Goal: Task Accomplishment & Management: Use online tool/utility

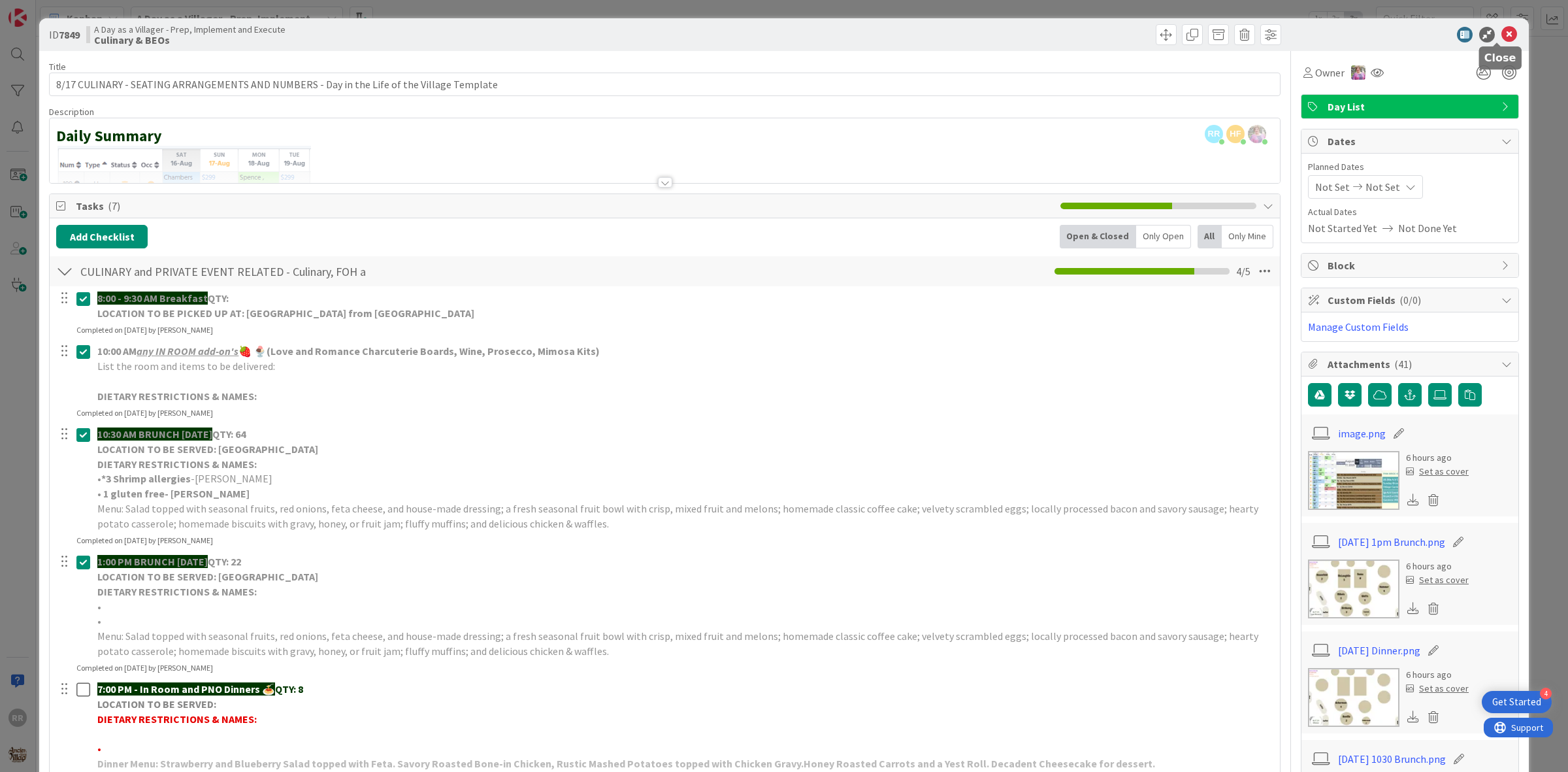
click at [1502, 38] on icon at bounding box center [1509, 35] width 16 height 16
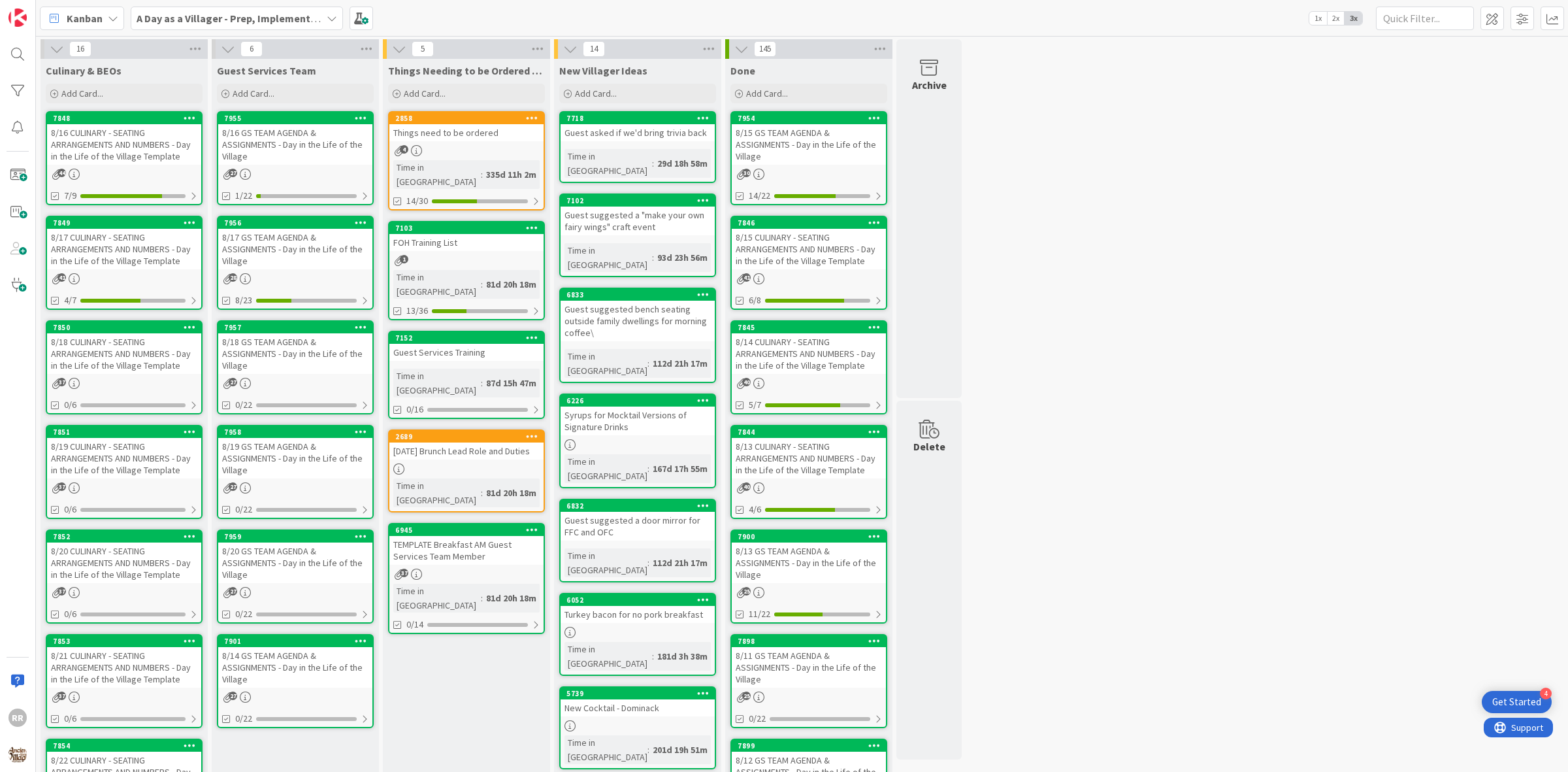
click at [314, 141] on div "8/16 GS TEAM AGENDA & ASSIGNMENTS - Day in the Life of the Village" at bounding box center [295, 144] width 154 height 40
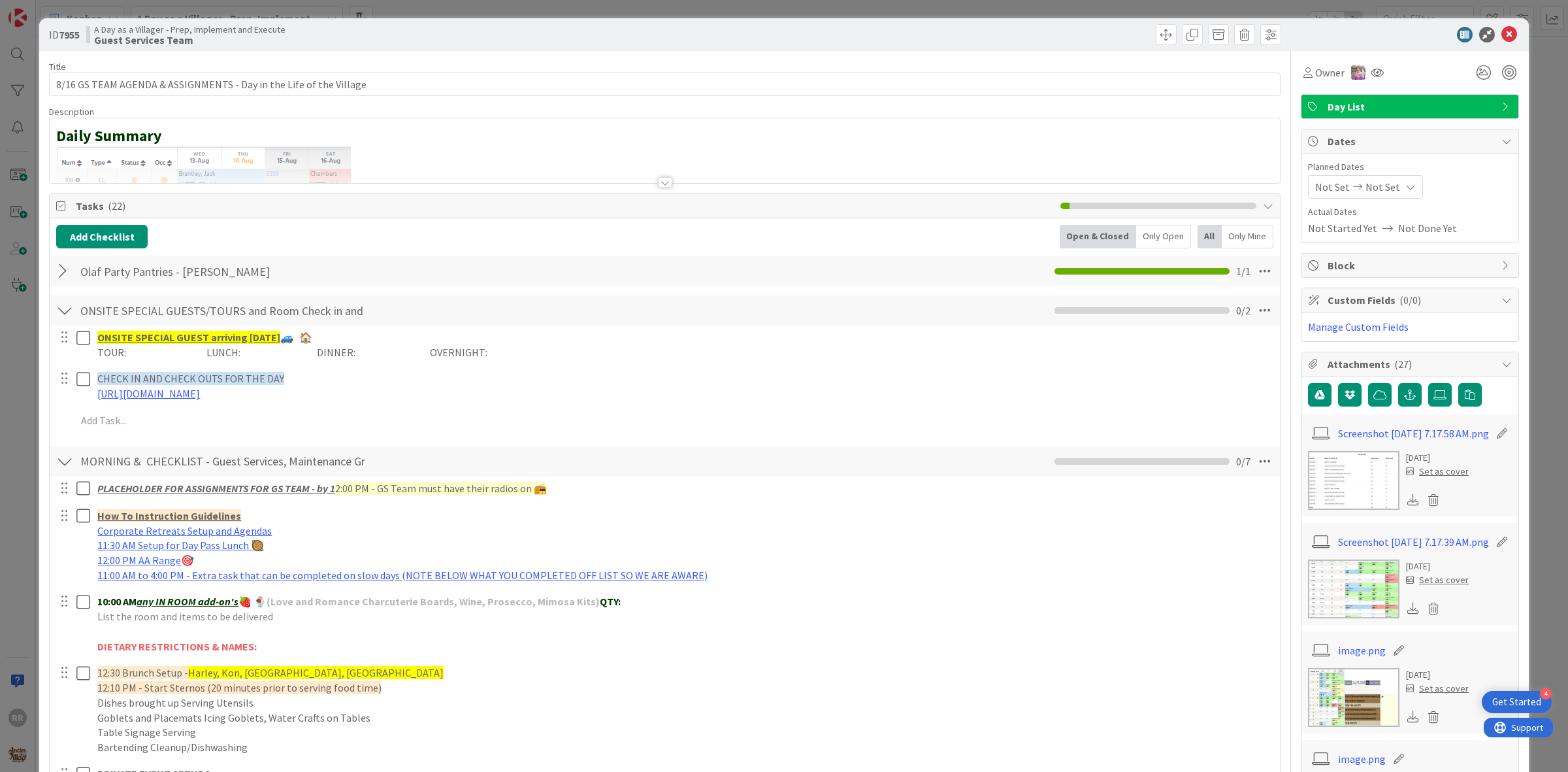
click at [63, 273] on div at bounding box center [65, 271] width 17 height 23
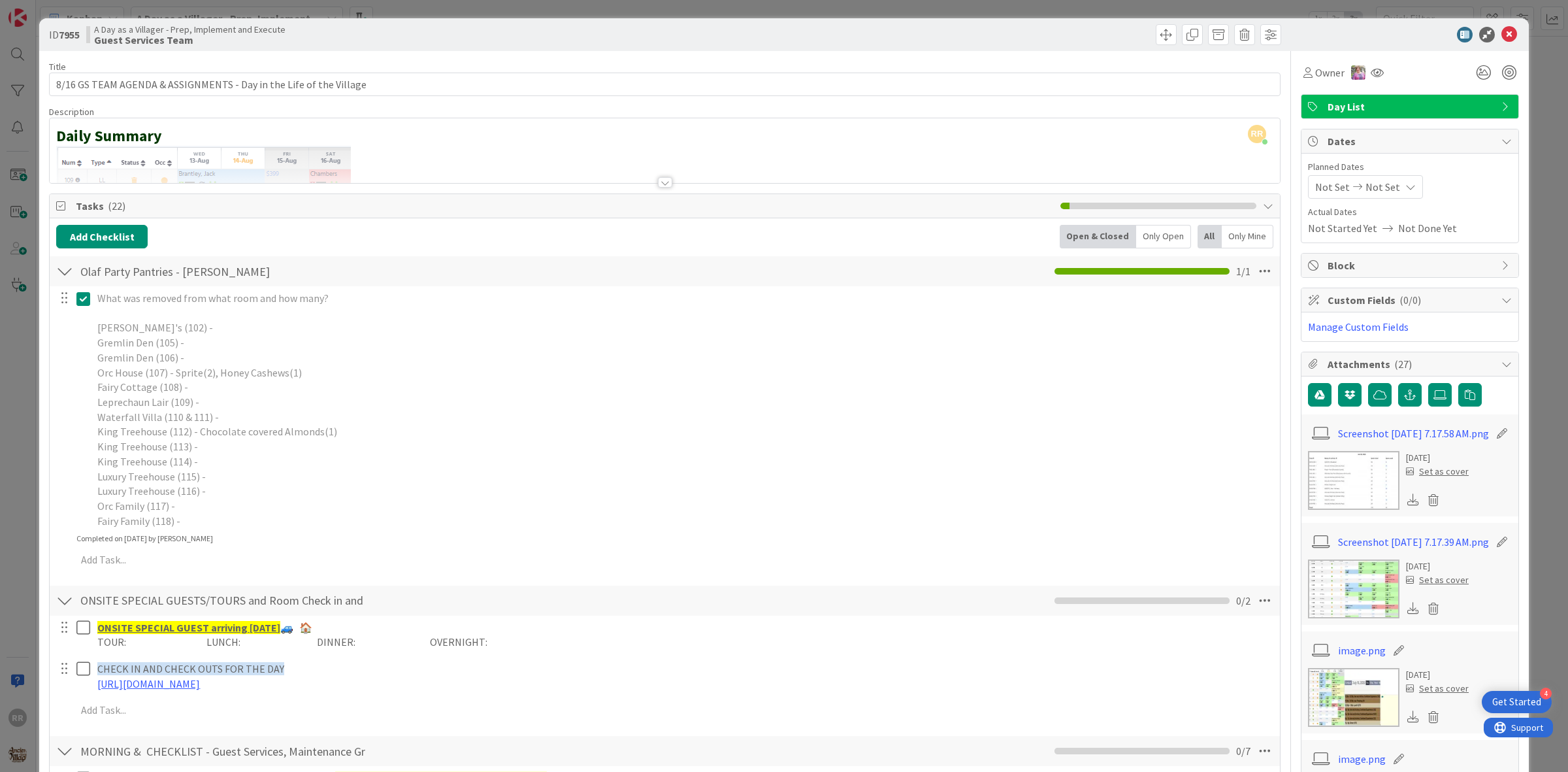
click at [83, 292] on icon at bounding box center [86, 299] width 20 height 16
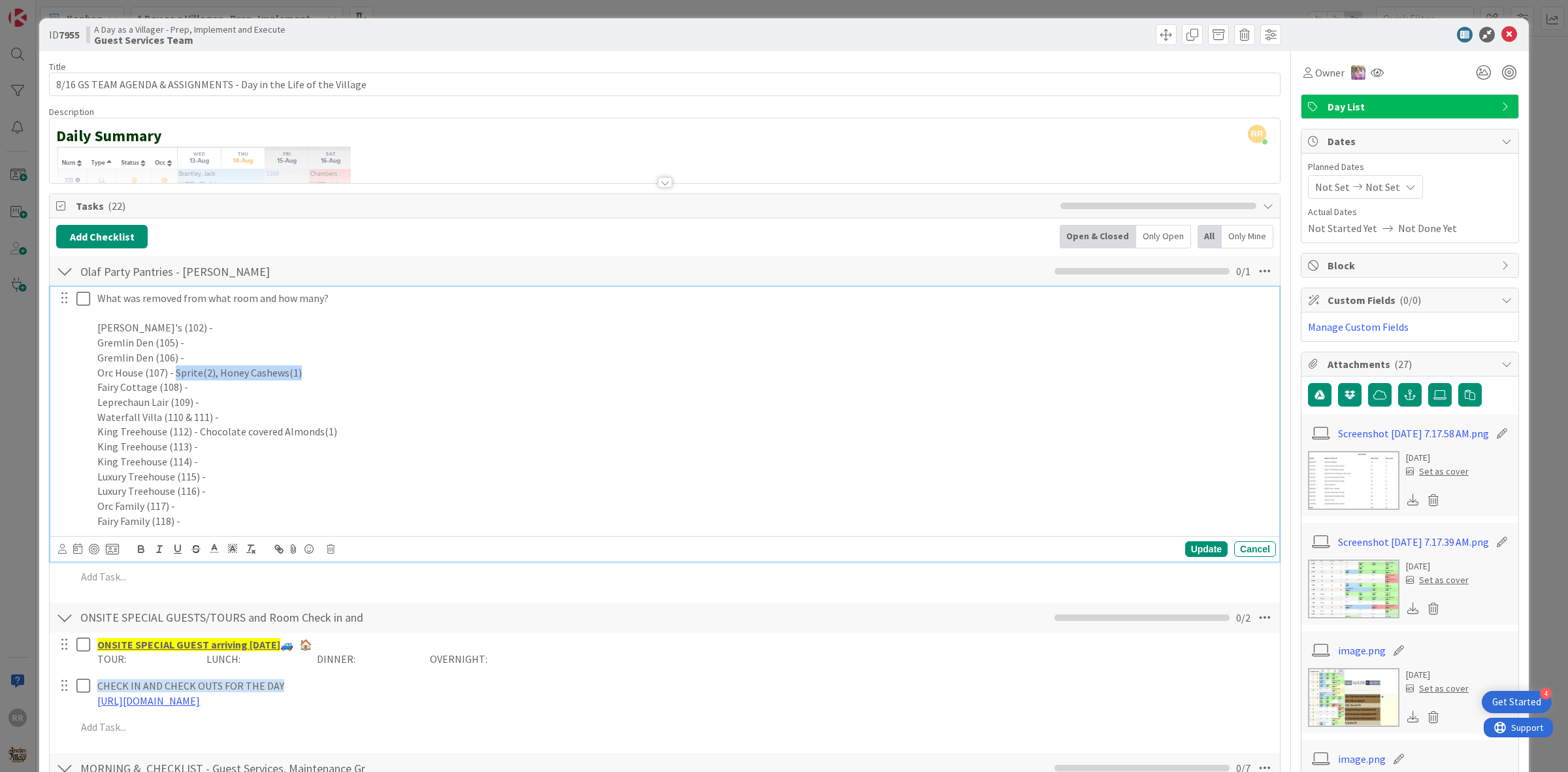
drag, startPoint x: 288, startPoint y: 379, endPoint x: 174, endPoint y: 380, distance: 114.0
click at [174, 380] on p "Orc House (107) - Sprite(2), Honey Cashews(1)" at bounding box center [684, 372] width 1174 height 15
copy p "Sprite(2), Honey Cashews(1)"
drag, startPoint x: 343, startPoint y: 439, endPoint x: 198, endPoint y: 432, distance: 145.2
click at [196, 430] on p "King Treehouse (112) - Chocolate covered Almonds(1)" at bounding box center [684, 431] width 1174 height 15
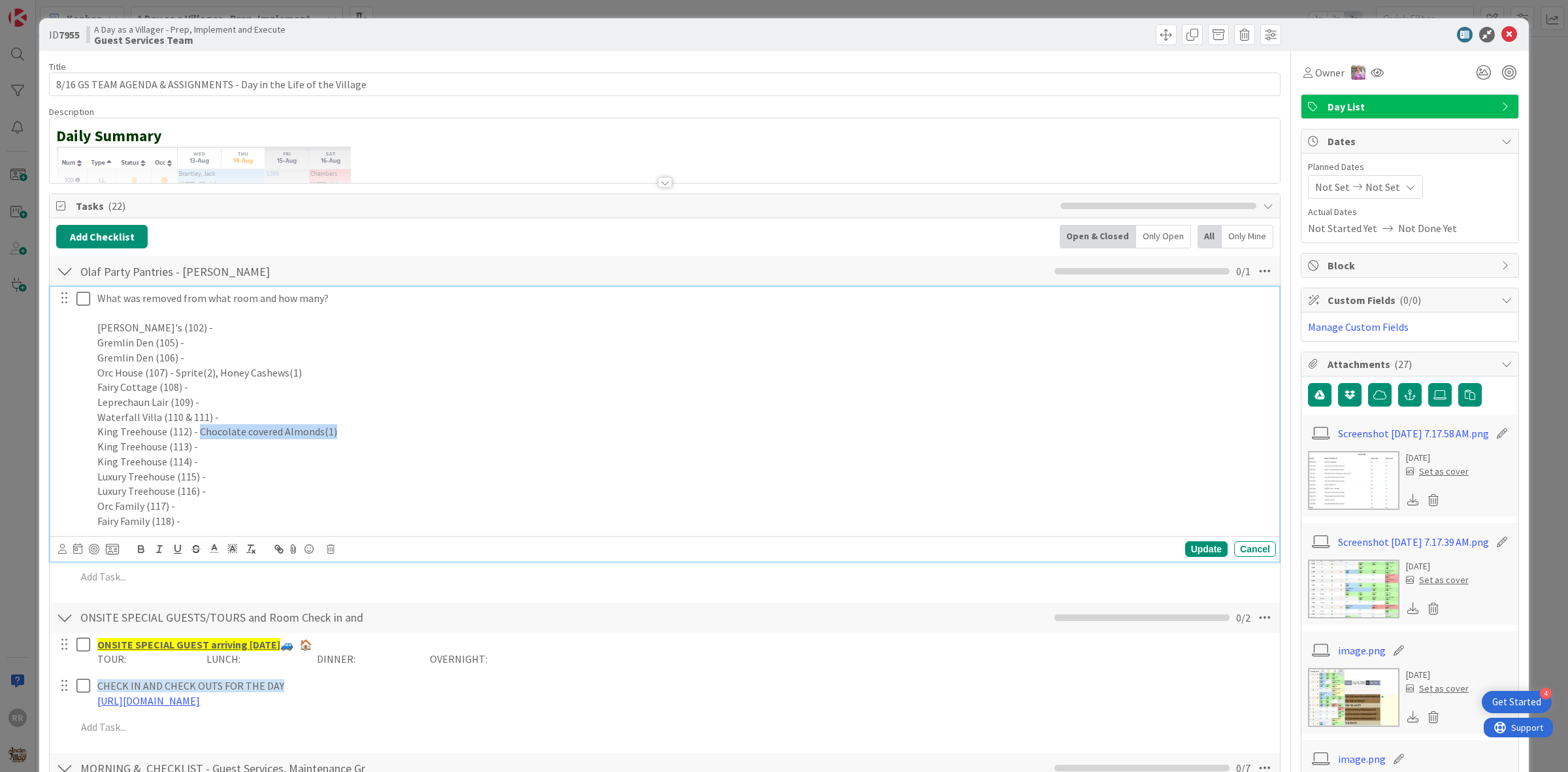
copy p "Chocolate covered Almonds(1)"
click at [80, 306] on icon at bounding box center [86, 299] width 20 height 16
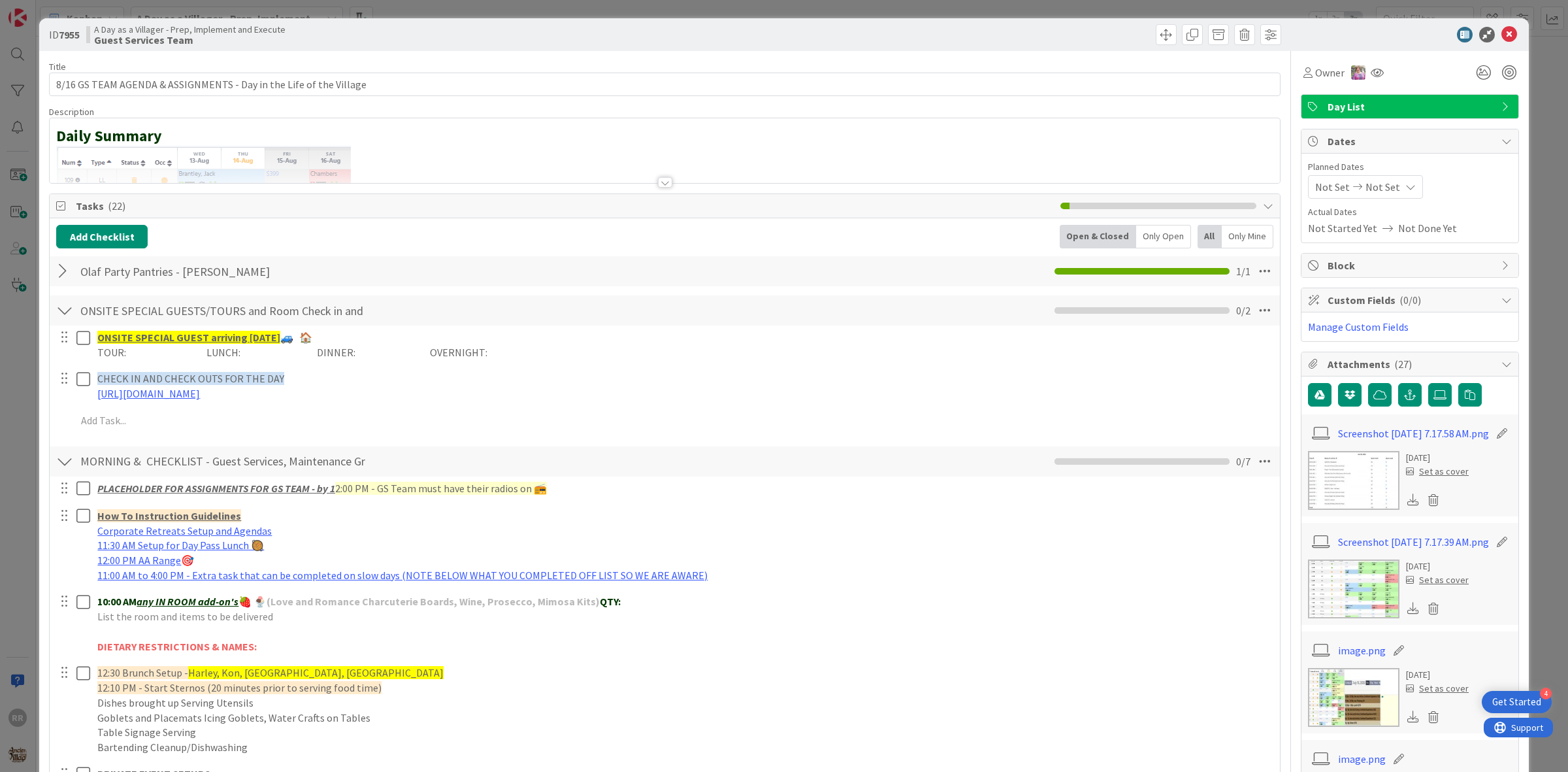
click at [63, 275] on div at bounding box center [65, 271] width 17 height 23
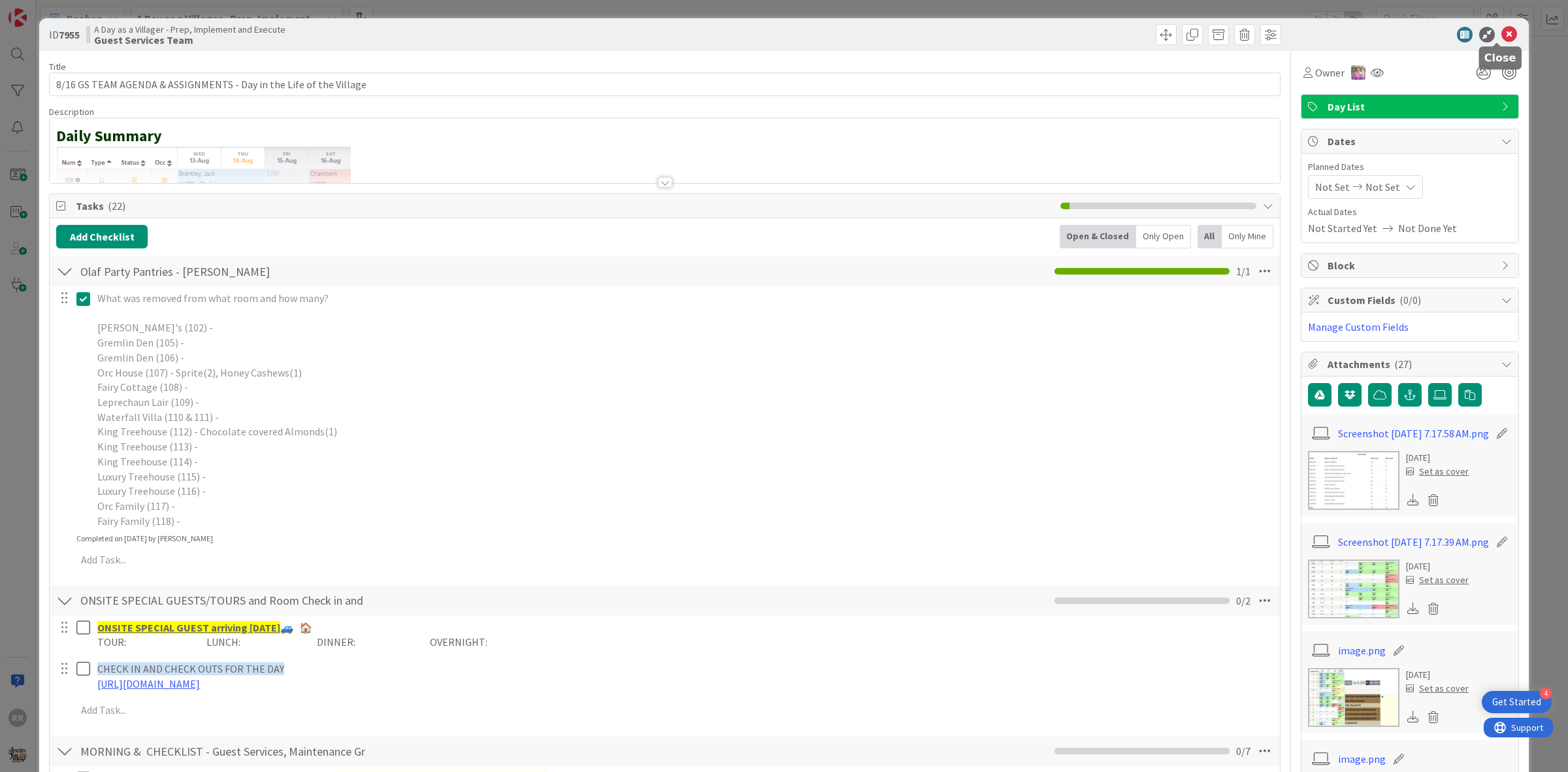
click at [1502, 35] on icon at bounding box center [1509, 35] width 16 height 16
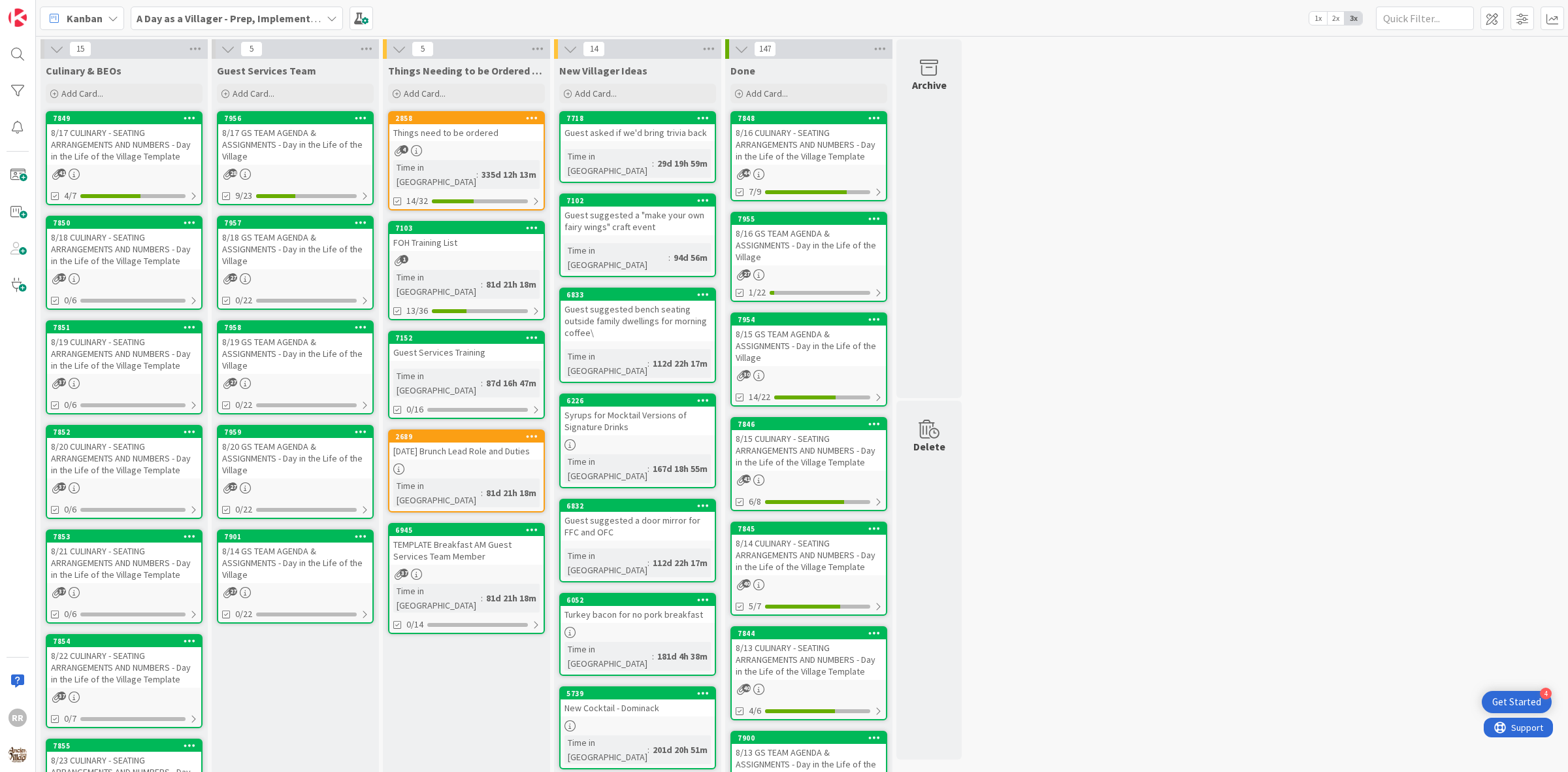
click at [295, 169] on div "28" at bounding box center [295, 174] width 154 height 11
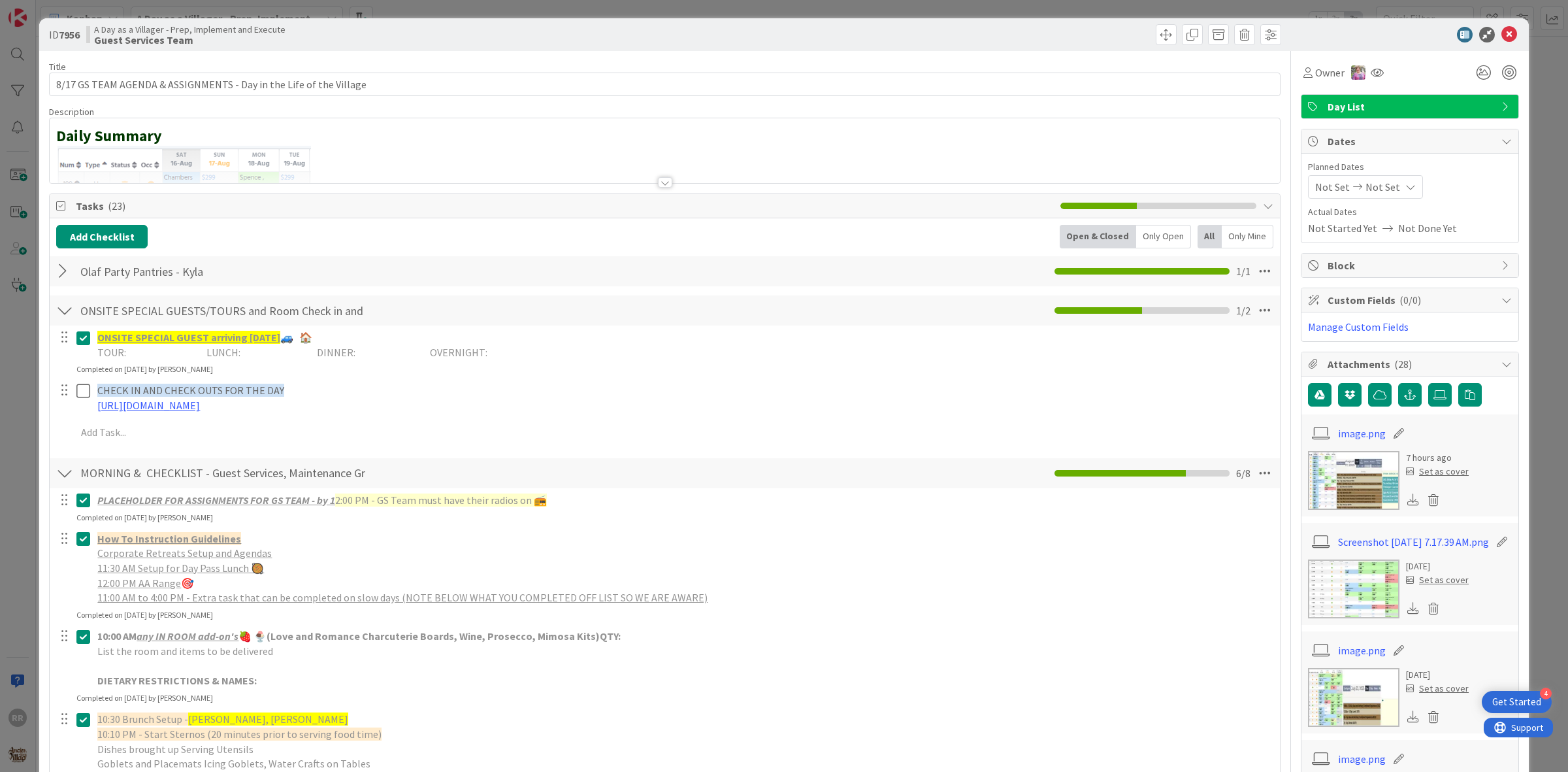
click at [60, 270] on div at bounding box center [65, 271] width 17 height 23
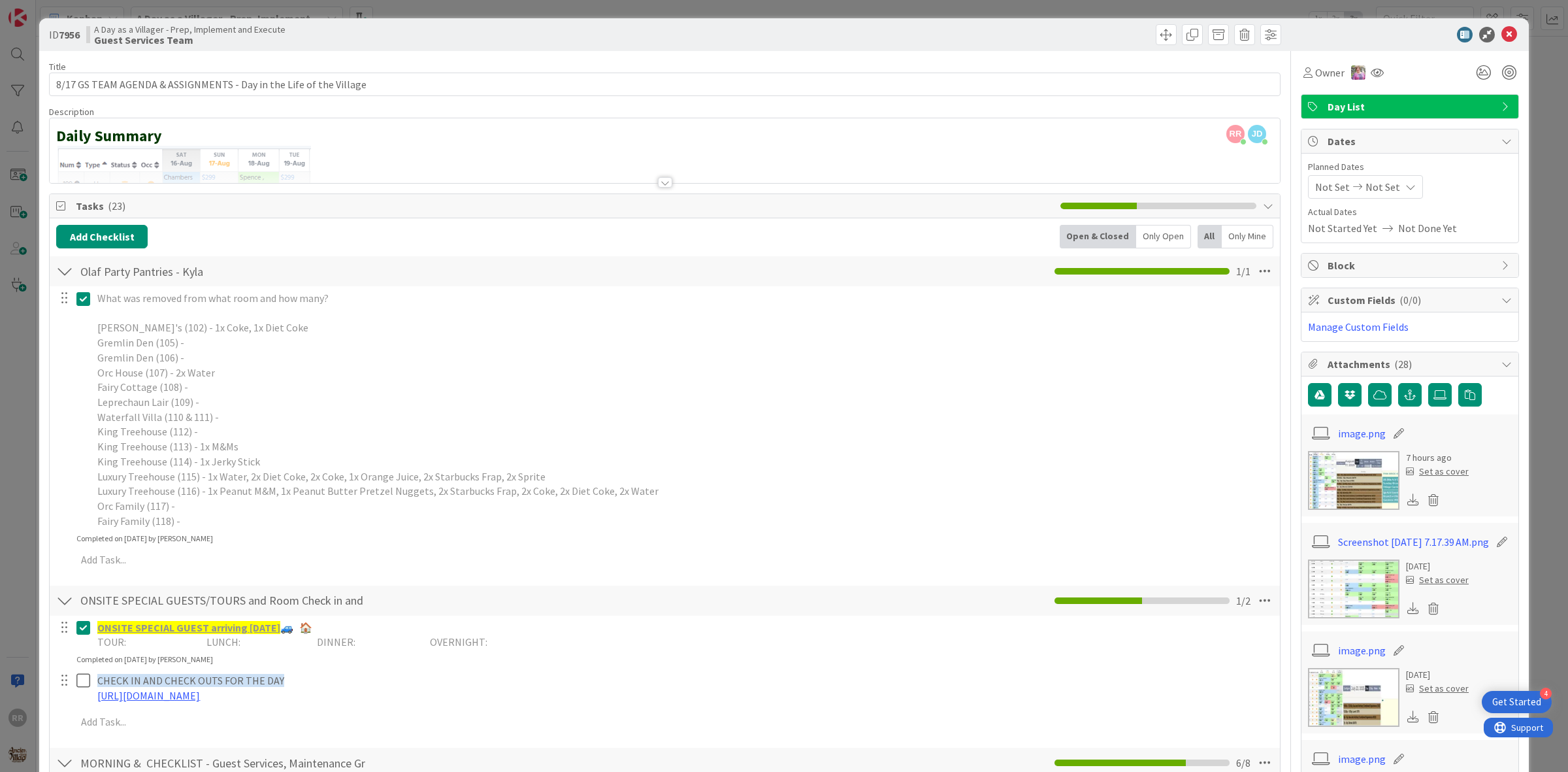
click at [83, 302] on icon at bounding box center [86, 299] width 20 height 16
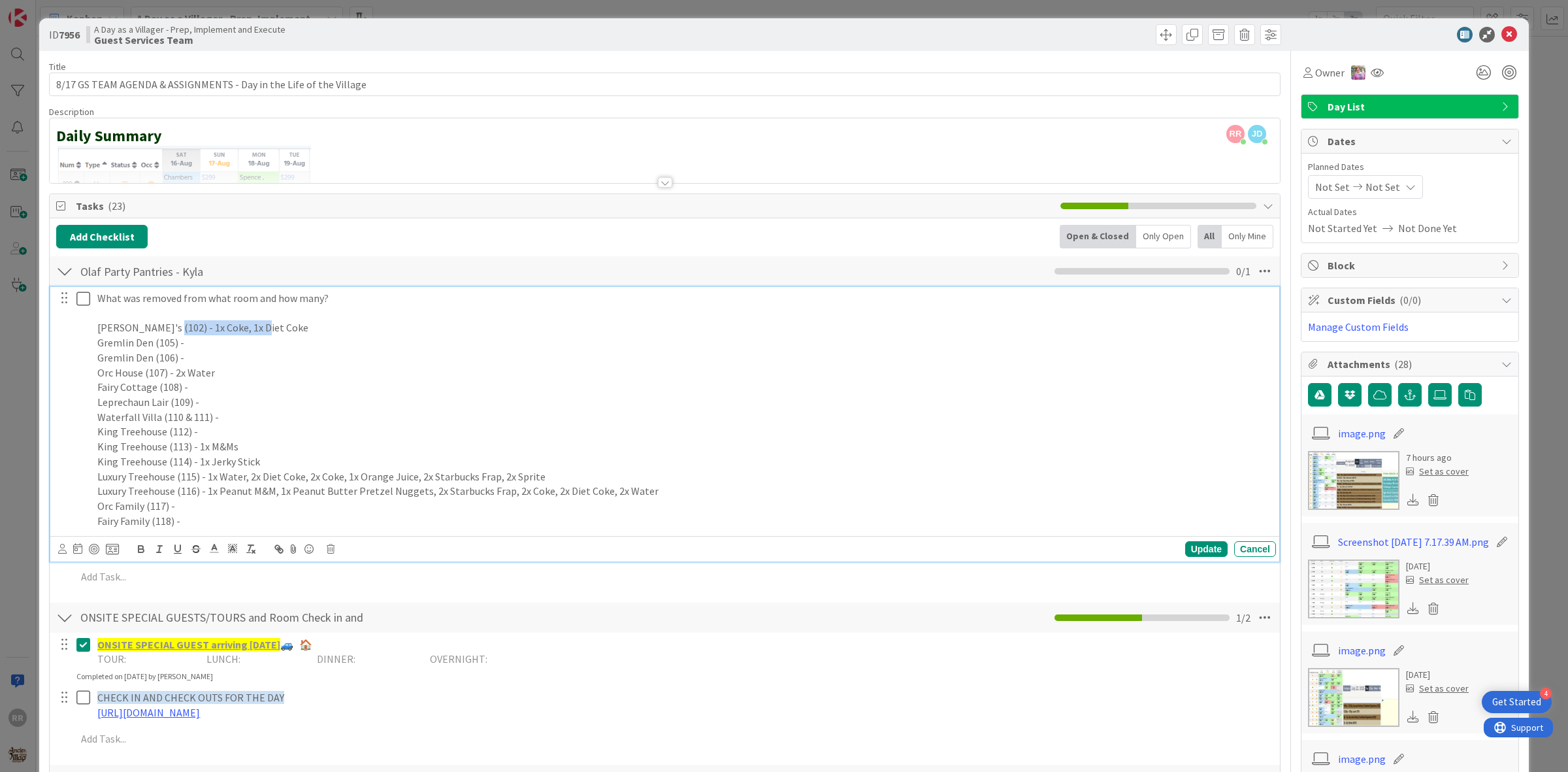
drag, startPoint x: 266, startPoint y: 331, endPoint x: 163, endPoint y: 326, distance: 103.1
click at [163, 326] on p "Bokee's (102) - 1x Coke, 1x Diet Coke" at bounding box center [684, 327] width 1174 height 15
copy p "1x Coke, 1x Diet Coke"
drag, startPoint x: 590, startPoint y: 346, endPoint x: 576, endPoint y: 350, distance: 14.6
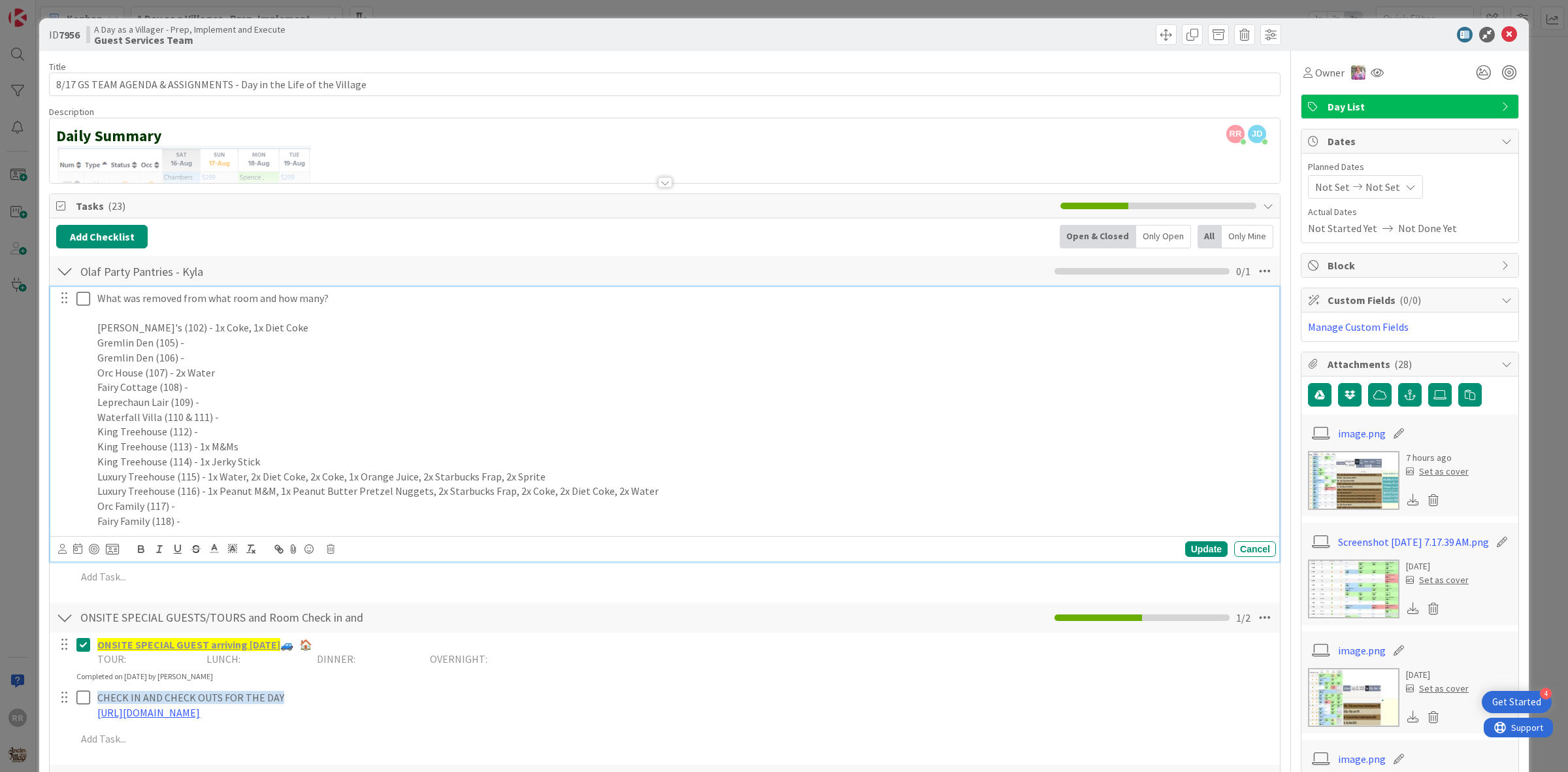
click at [589, 346] on p "Gremlin Den (105) -" at bounding box center [684, 343] width 1174 height 15
drag, startPoint x: 213, startPoint y: 377, endPoint x: 173, endPoint y: 380, distance: 40.1
click at [173, 380] on p "Orc House (107) - 2x Water" at bounding box center [684, 372] width 1174 height 15
copy p "2x Water"
click at [340, 415] on p "Waterfall Villa (110 & 111) -" at bounding box center [684, 417] width 1174 height 15
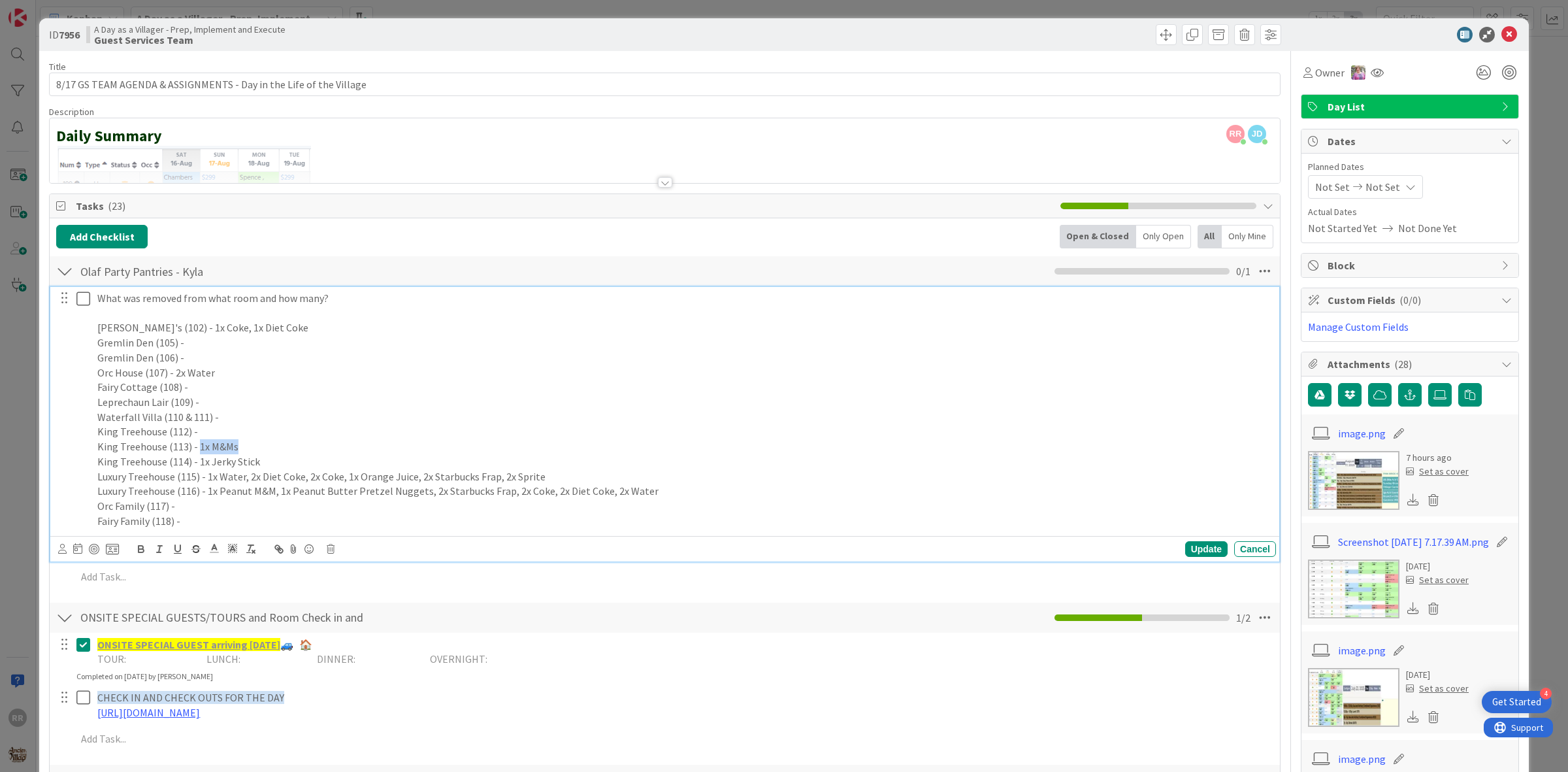
drag, startPoint x: 252, startPoint y: 452, endPoint x: 198, endPoint y: 443, distance: 54.7
click at [198, 443] on p "King Treehouse (113) - 1x M&Ms" at bounding box center [684, 446] width 1174 height 15
copy p "1x M&Ms"
click at [481, 407] on p "Leprechaun Lair (109) -" at bounding box center [684, 402] width 1174 height 15
click at [304, 461] on p "King Treehouse (114) - 1x Jerky Stick" at bounding box center [684, 461] width 1174 height 15
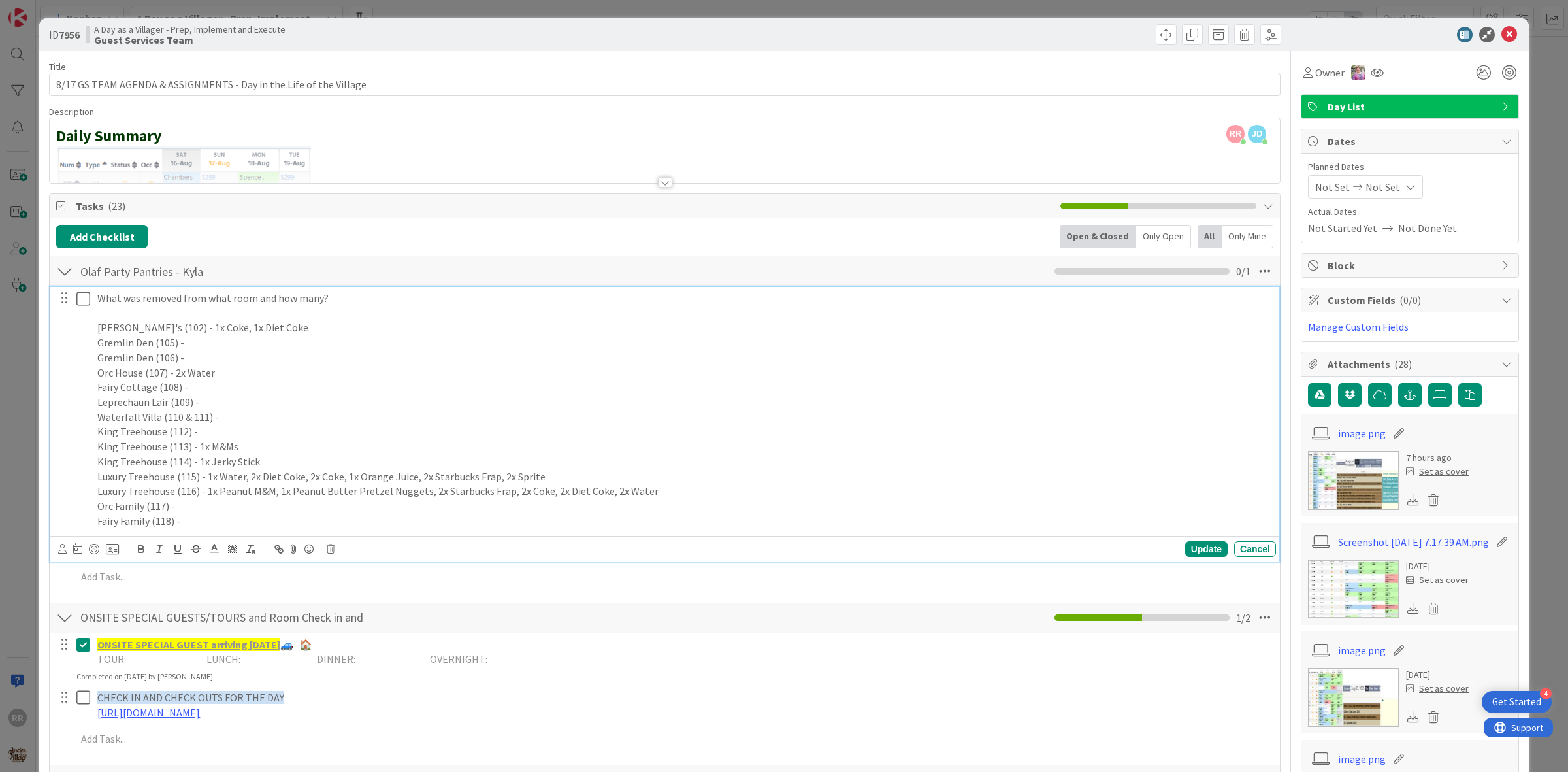
click at [269, 443] on p "King Treehouse (113) - 1x M&Ms" at bounding box center [684, 446] width 1174 height 15
drag, startPoint x: 251, startPoint y: 466, endPoint x: 251, endPoint y: 479, distance: 13.0
click at [197, 468] on p "King Treehouse (114) - 1x Jerky Stick" at bounding box center [684, 461] width 1174 height 15
copy p "1x Jerky Stick"
drag, startPoint x: 557, startPoint y: 477, endPoint x: 207, endPoint y: 477, distance: 350.0
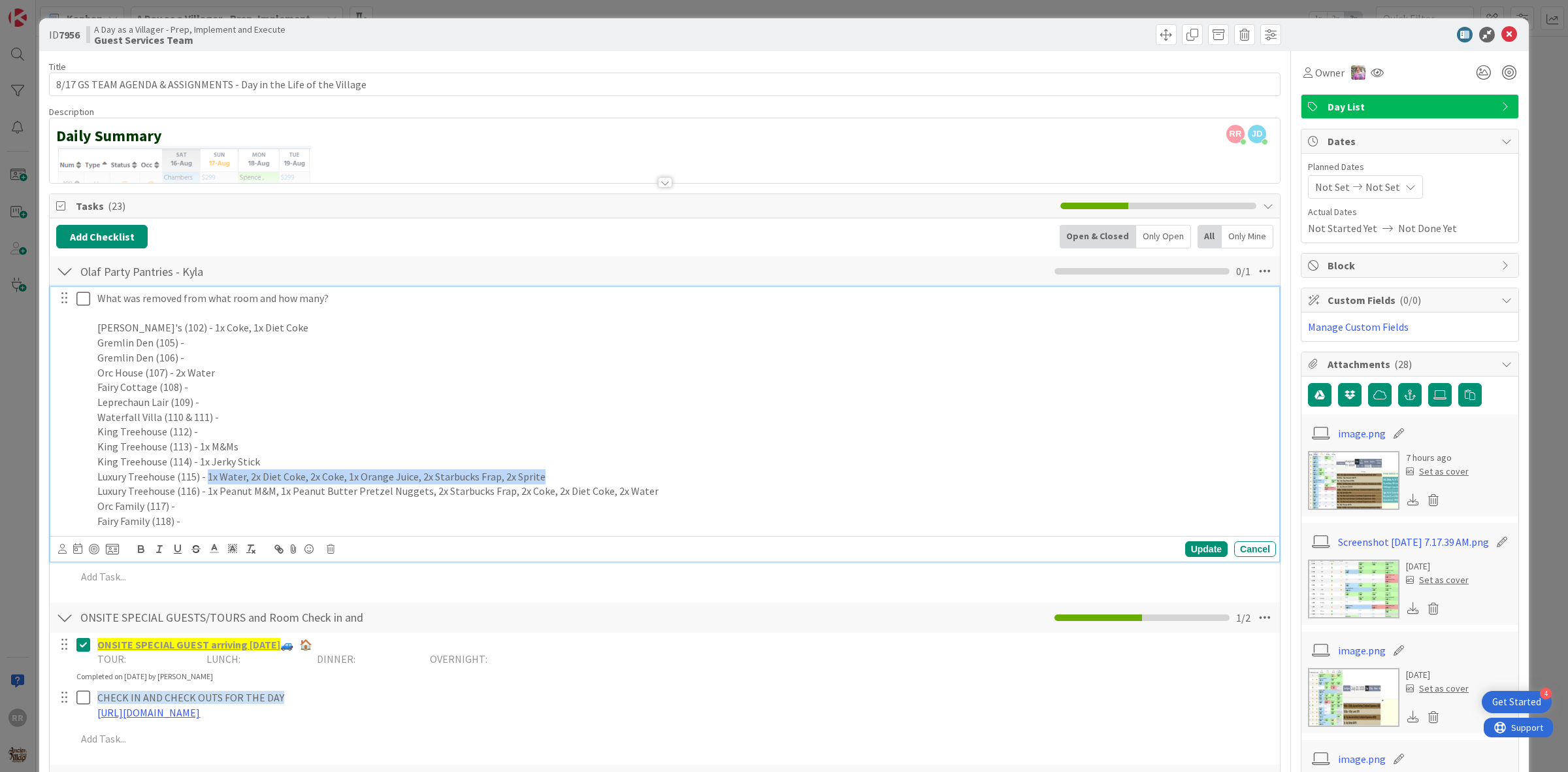
click at [207, 477] on p "Luxury Treehouse (115) - 1x Water, 2x Diet Coke, 2x Coke, 1x Orange Juice, 2x S…" at bounding box center [684, 476] width 1174 height 15
copy p "1x Water, 2x Diet Coke, 2x Coke, 1x Orange Juice, 2x Starbucks Frap, 2x Sprite"
click at [560, 477] on p "Luxury Treehouse (115) - 1x Water, 2x Diet Coke, 2x Coke, 1x Orange Juice, 2x S…" at bounding box center [684, 476] width 1174 height 15
click at [566, 402] on p "Leprechaun Lair (109) -" at bounding box center [684, 402] width 1174 height 15
drag, startPoint x: 644, startPoint y: 487, endPoint x: 207, endPoint y: 491, distance: 437.0
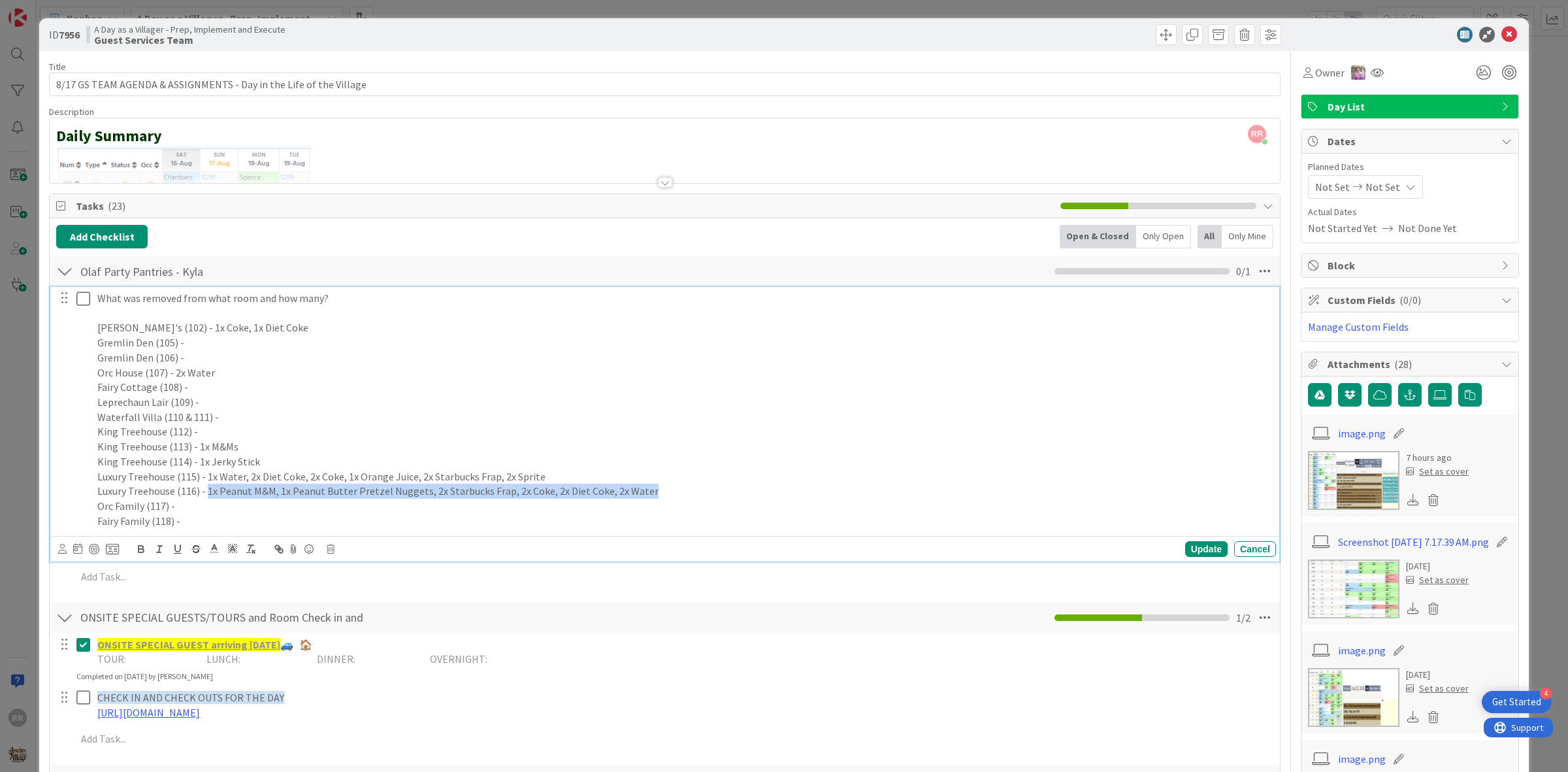
click at [207, 491] on p "Luxury Treehouse (116) - 1x Peanut M&M, 1x Peanut Butter Pretzel Nuggets, 2x St…" at bounding box center [684, 491] width 1174 height 15
copy p "1x Peanut M&M, 1x Peanut Butter Pretzel Nuggets, 2x Starbucks Frap, 2x Coke, 2x…"
click at [863, 451] on p "King Treehouse (113) - 1x M&Ms" at bounding box center [684, 446] width 1174 height 15
click at [81, 302] on icon at bounding box center [86, 299] width 20 height 16
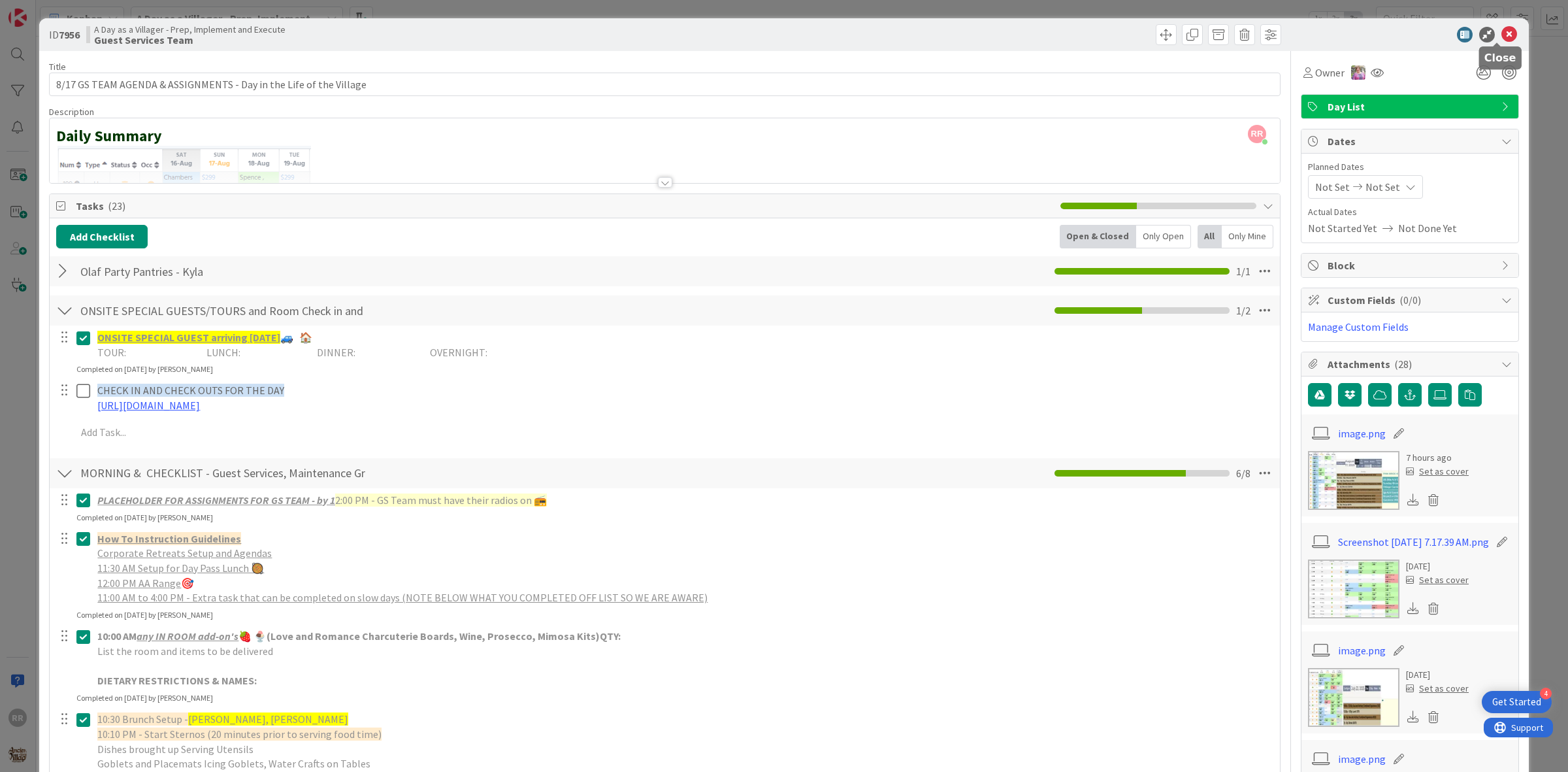
click at [1502, 31] on icon at bounding box center [1509, 35] width 16 height 16
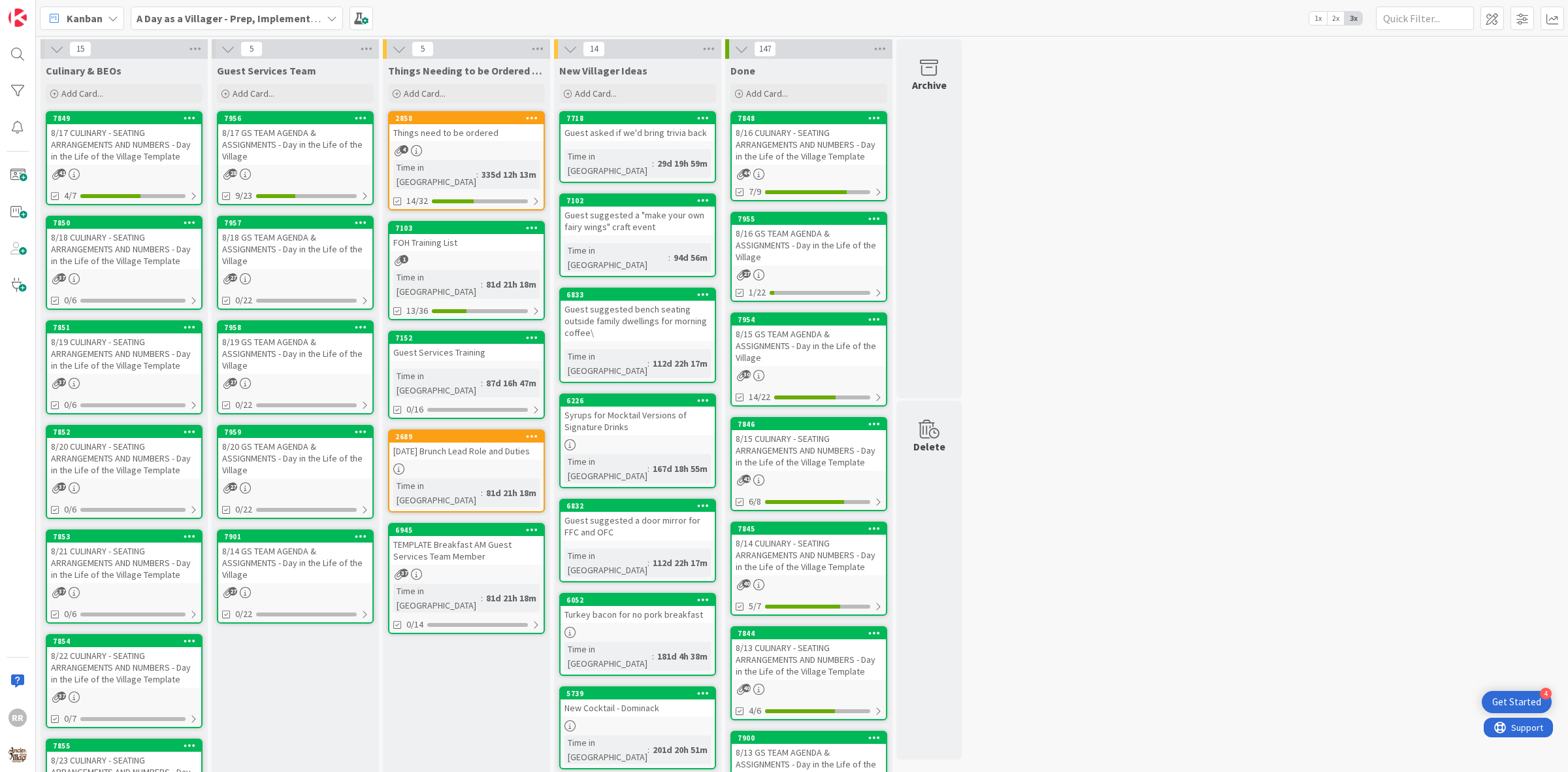
click at [141, 153] on div "8/17 CULINARY - SEATING ARRANGEMENTS AND NUMBERS - Day in the Life of the Villa…" at bounding box center [124, 144] width 154 height 40
